Goal: Information Seeking & Learning: Learn about a topic

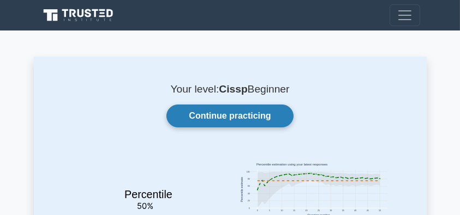
click at [261, 109] on link "Continue practicing" at bounding box center [229, 116] width 127 height 23
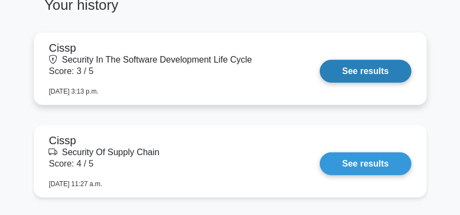
scroll to position [836, 0]
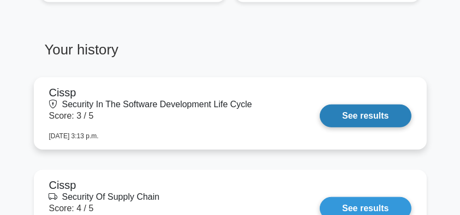
click at [361, 110] on link "See results" at bounding box center [365, 116] width 91 height 23
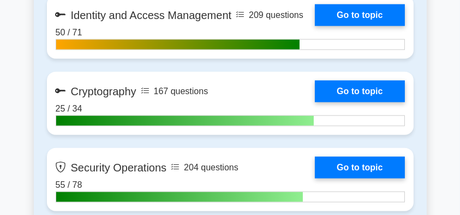
scroll to position [1309, 0]
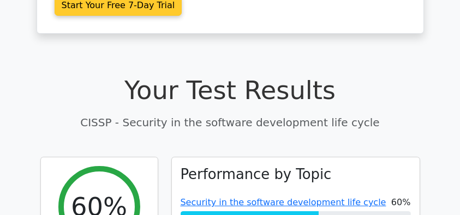
scroll to position [363, 0]
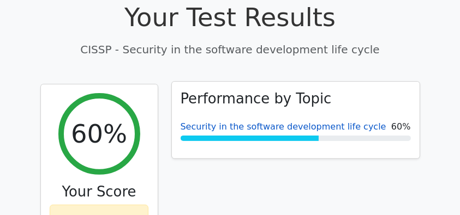
click at [287, 122] on link "Security in the software development life cycle" at bounding box center [284, 127] width 206 height 10
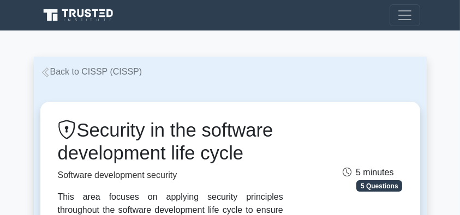
drag, startPoint x: 83, startPoint y: 130, endPoint x: 123, endPoint y: 171, distance: 57.9
click at [123, 165] on h1 "Security in the software development life cycle" at bounding box center [170, 141] width 225 height 45
copy h1 "Security in the software development life cycle"
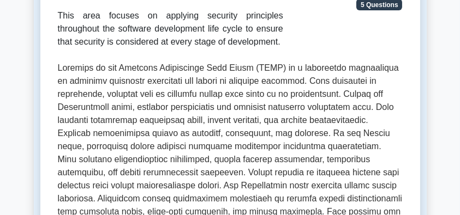
scroll to position [400, 0]
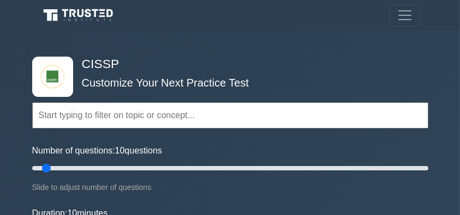
scroll to position [1972, 0]
